Goal: Information Seeking & Learning: Learn about a topic

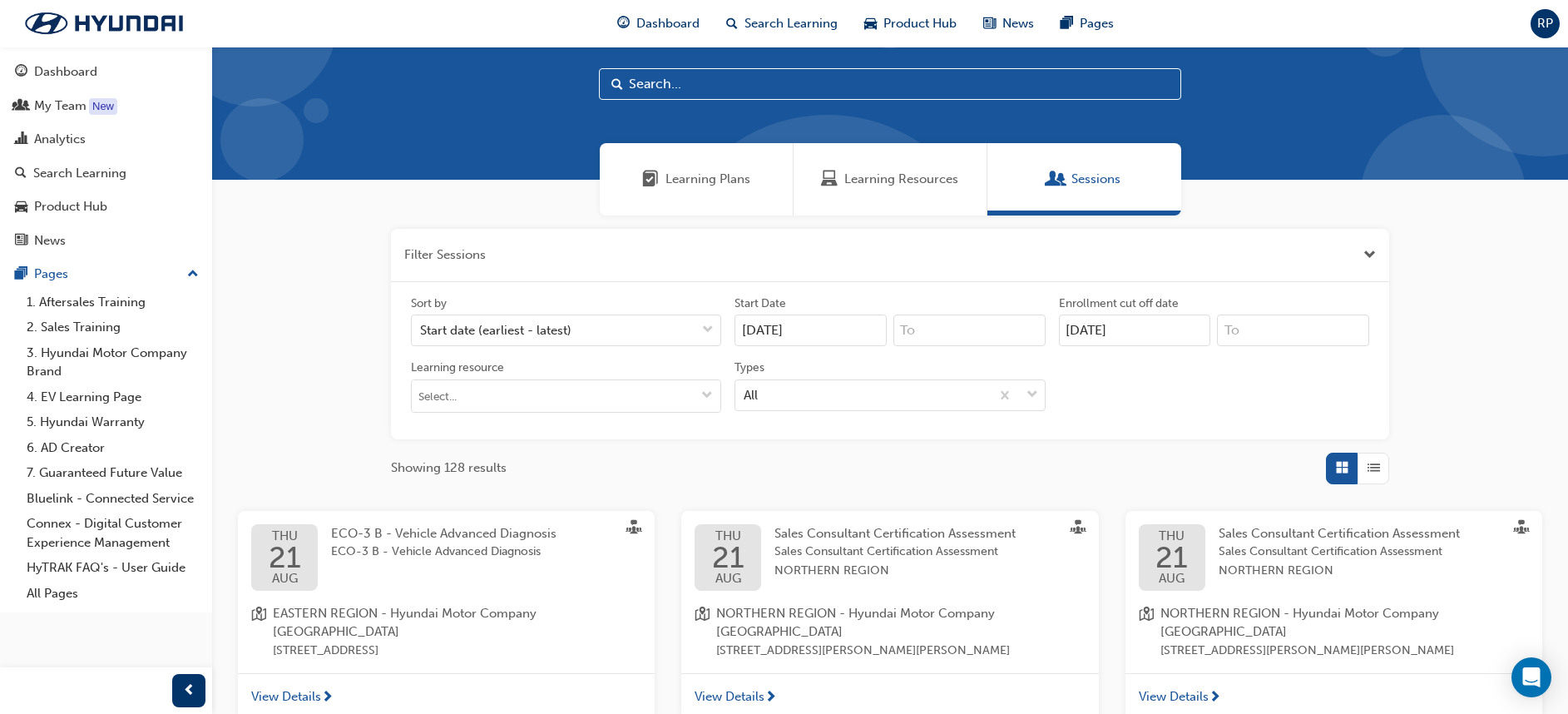
scroll to position [54, 0]
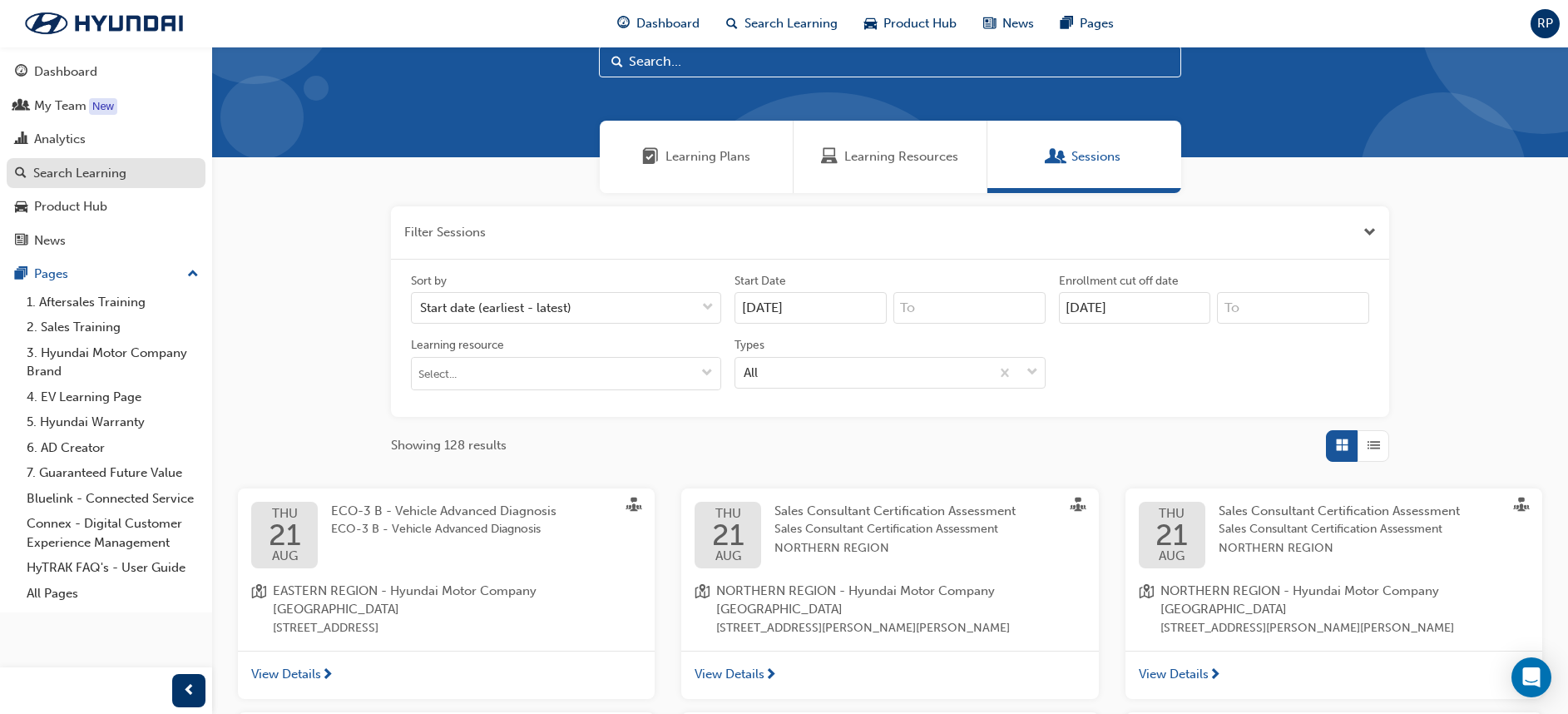
click at [70, 175] on div "Search Learning" at bounding box center [80, 173] width 94 height 19
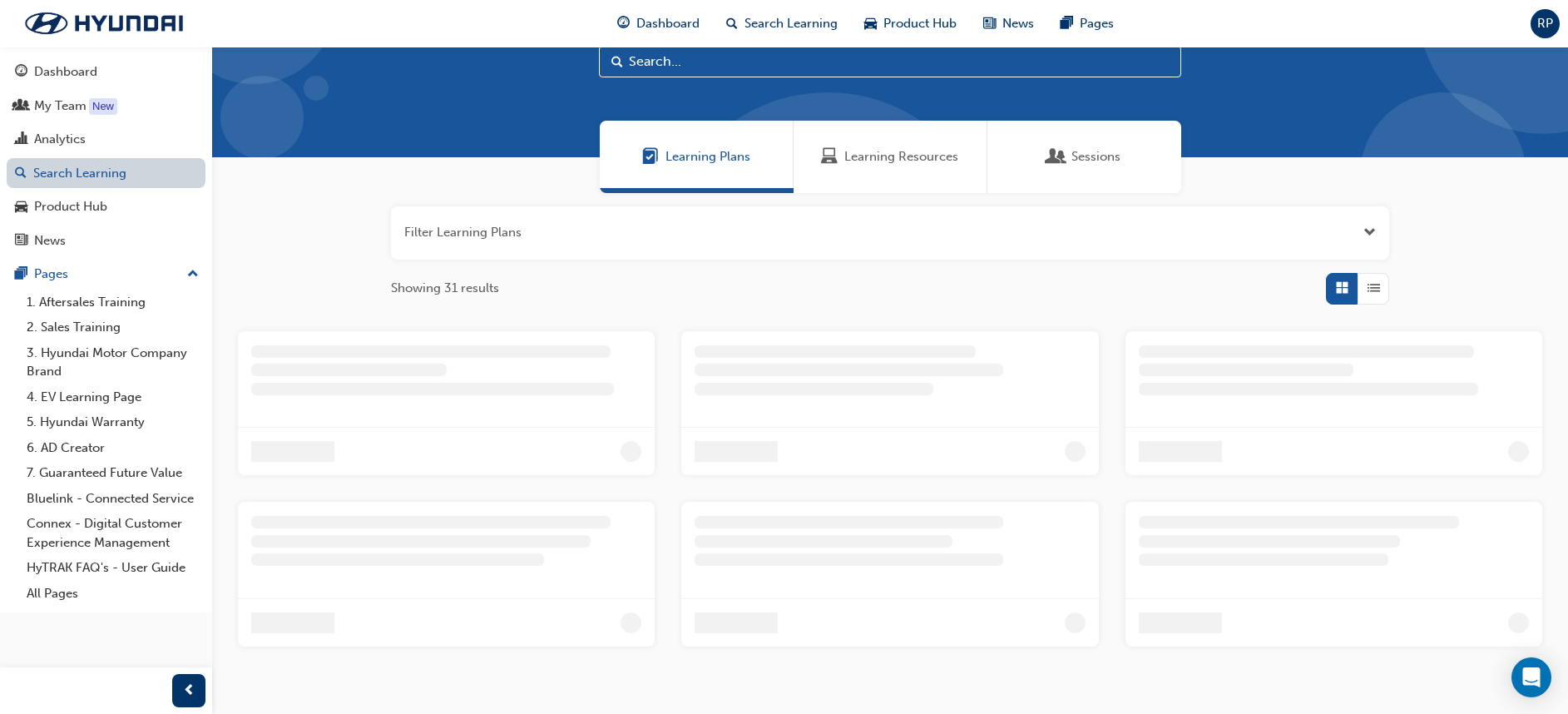
click at [70, 175] on link "Search Learning" at bounding box center [106, 173] width 198 height 31
click at [892, 140] on div "Learning Resources" at bounding box center [891, 157] width 194 height 73
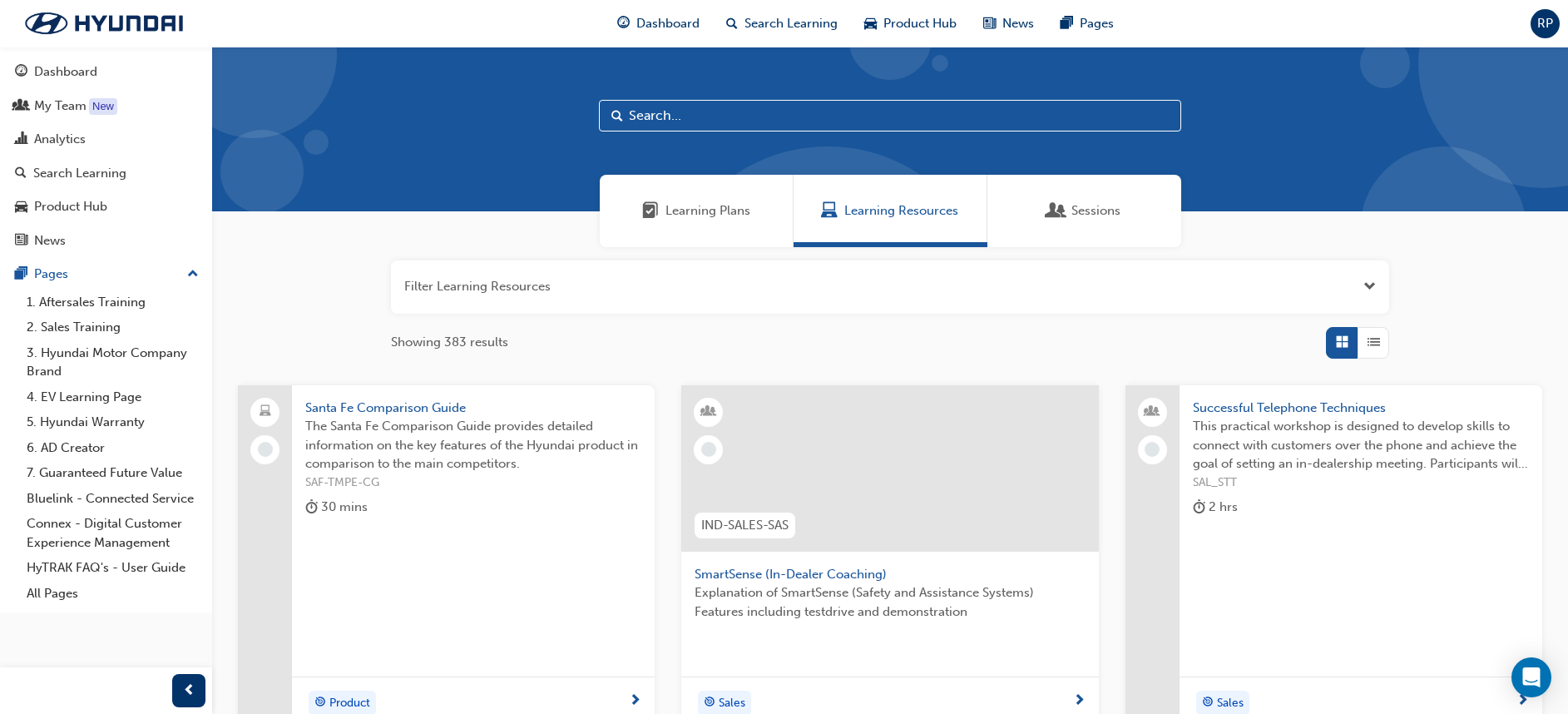
click at [895, 120] on input "text" at bounding box center [890, 115] width 582 height 31
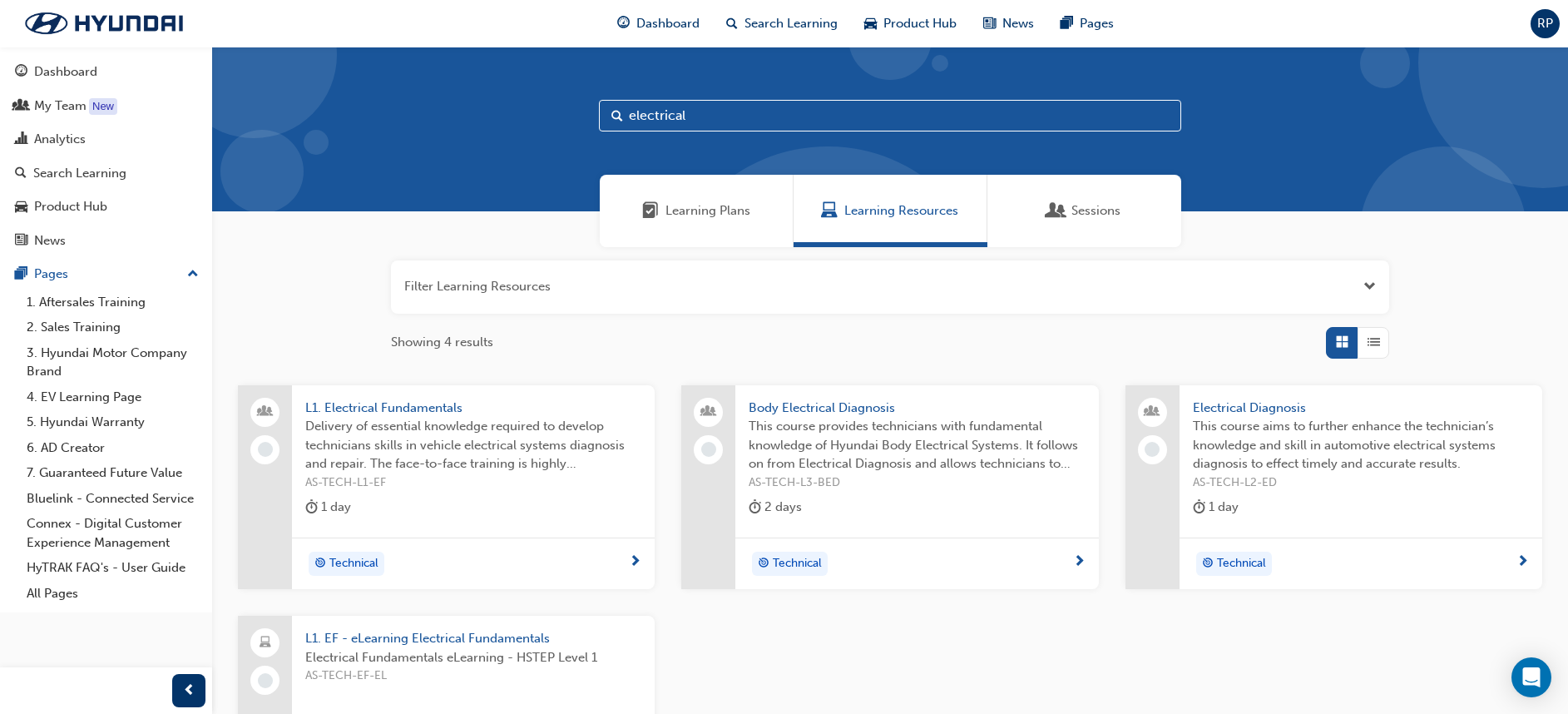
type input "electrical"
click at [470, 395] on div "L1. Electrical Fundamentals Delivery of essential knowledge required to develop…" at bounding box center [473, 462] width 363 height 153
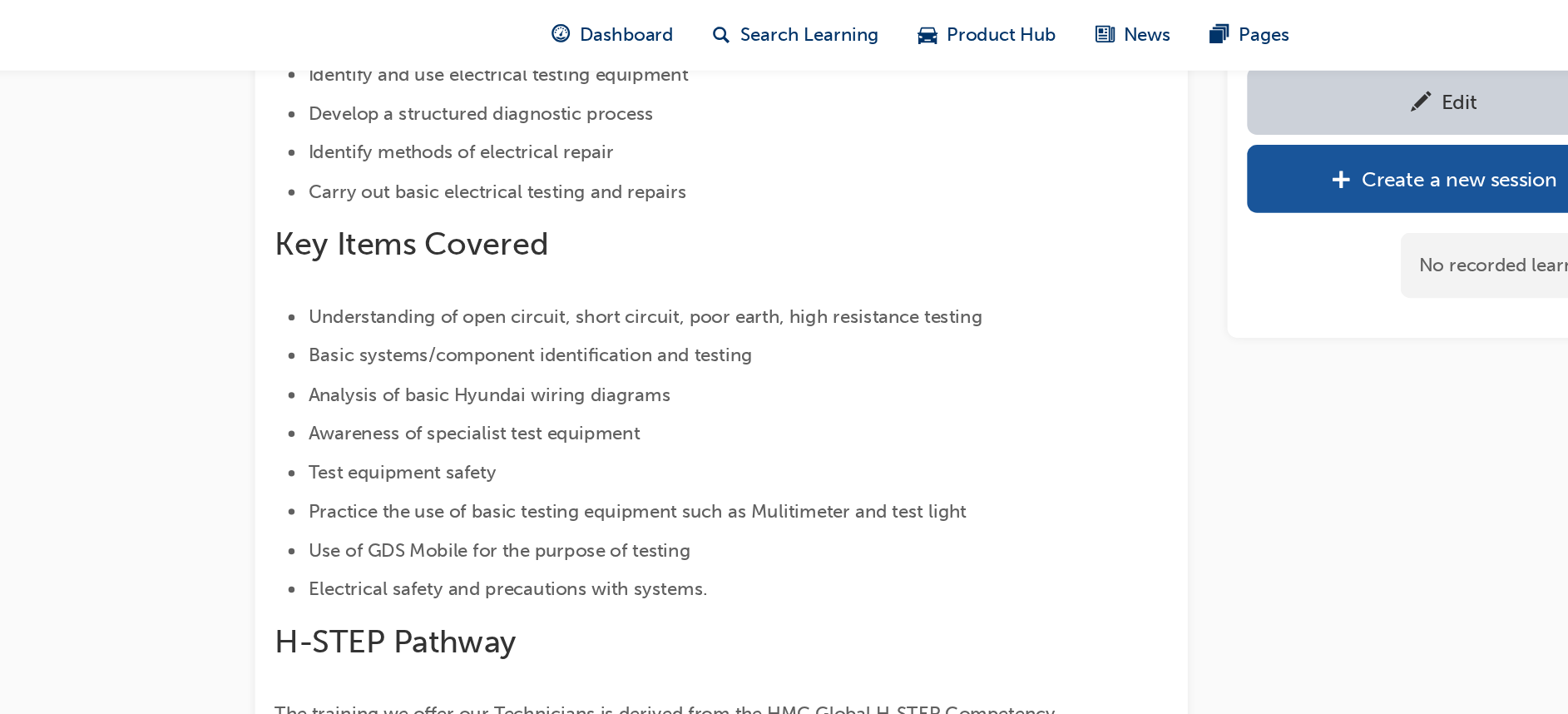
scroll to position [295, 0]
